Goal: Register for event/course

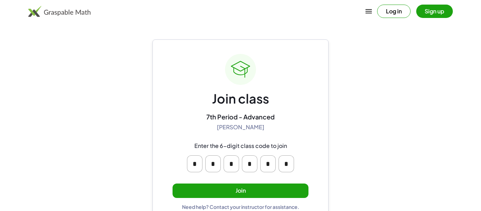
scroll to position [13, 0]
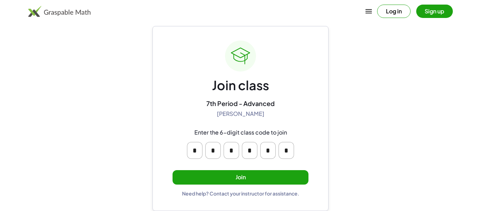
click at [277, 171] on button "Join" at bounding box center [240, 177] width 136 height 14
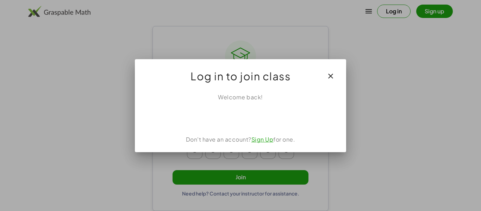
scroll to position [0, 0]
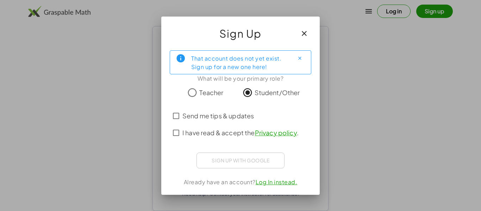
click at [235, 117] on span "Send me tips & updates" at bounding box center [217, 116] width 71 height 10
click at [242, 132] on span "I have read & accept the Privacy policy ." at bounding box center [240, 133] width 116 height 10
click at [235, 134] on span "I have read & accept the Privacy policy ." at bounding box center [240, 133] width 116 height 10
click at [230, 112] on span "Send me tips & updates" at bounding box center [217, 116] width 71 height 10
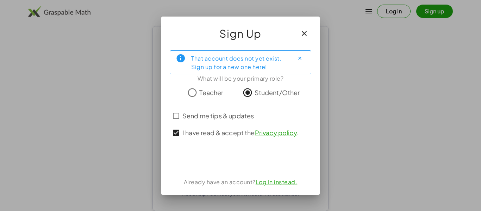
click at [231, 115] on span "Send me tips & updates" at bounding box center [217, 116] width 71 height 10
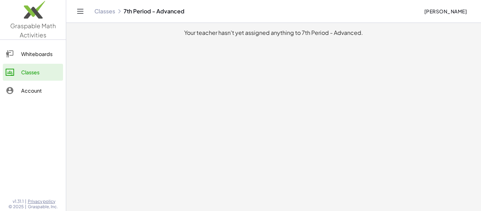
click at [298, 58] on main "Your teacher hasn't yet assigned anything to 7th Period - Advanced." at bounding box center [273, 105] width 415 height 211
